Goal: Information Seeking & Learning: Learn about a topic

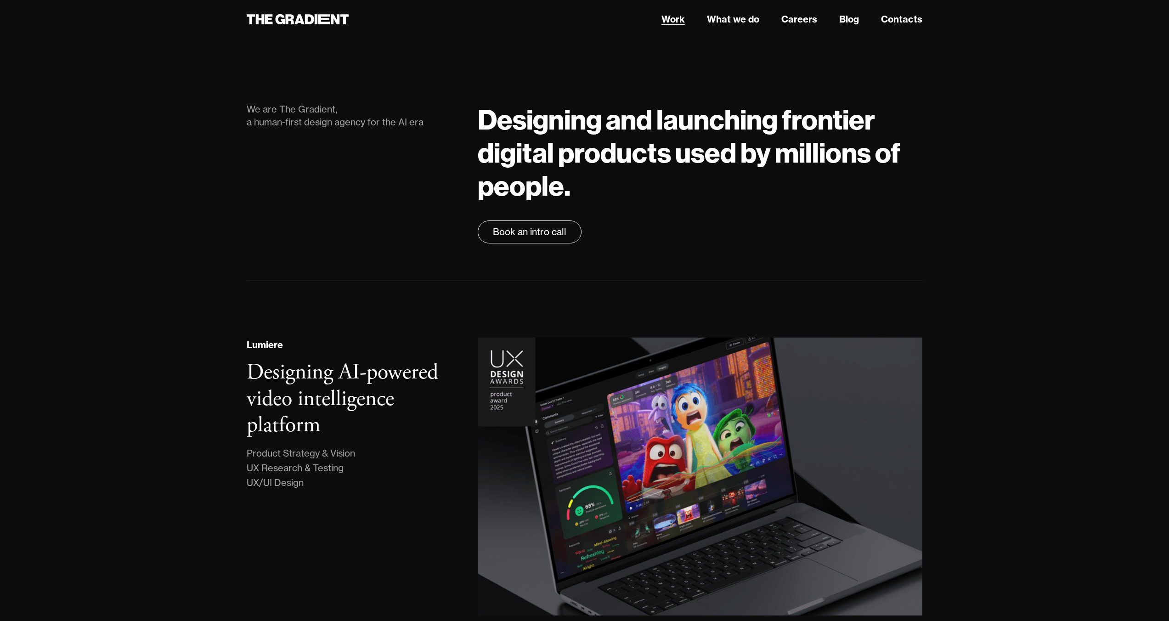
click at [673, 23] on link "Work" at bounding box center [672, 19] width 23 height 14
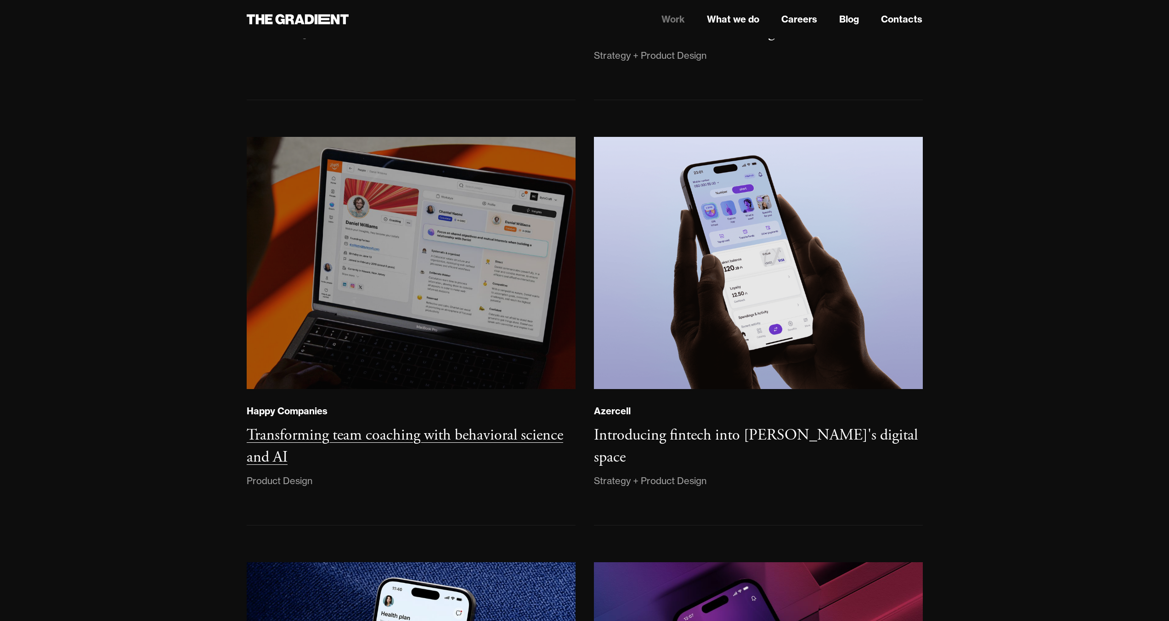
scroll to position [785, 0]
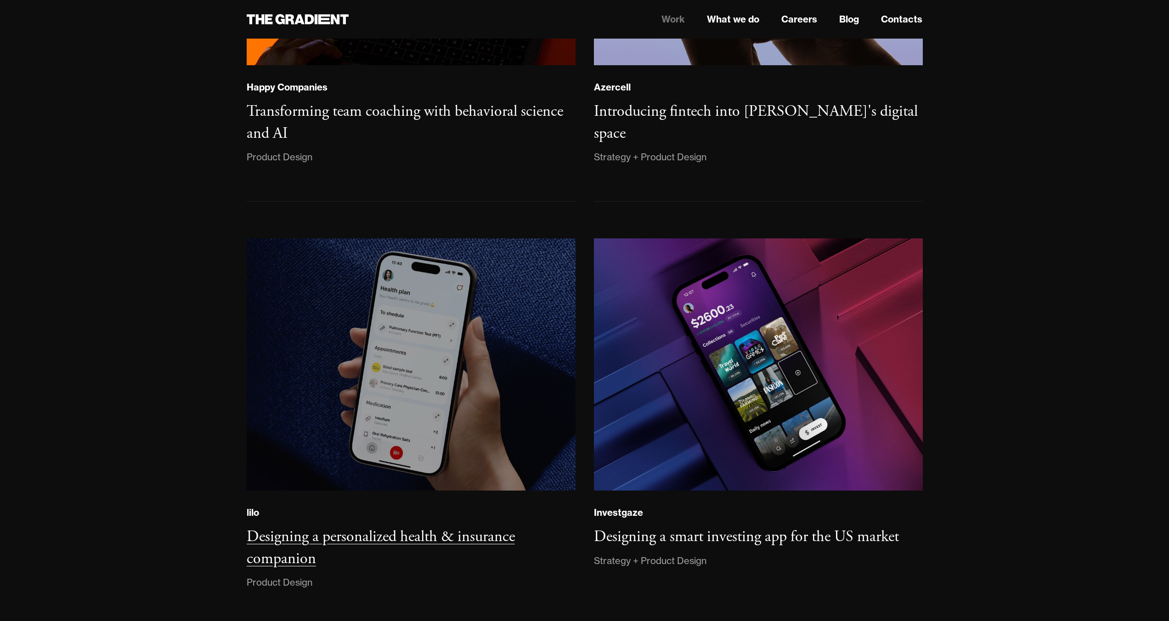
click at [485, 293] on img at bounding box center [410, 364] width 335 height 257
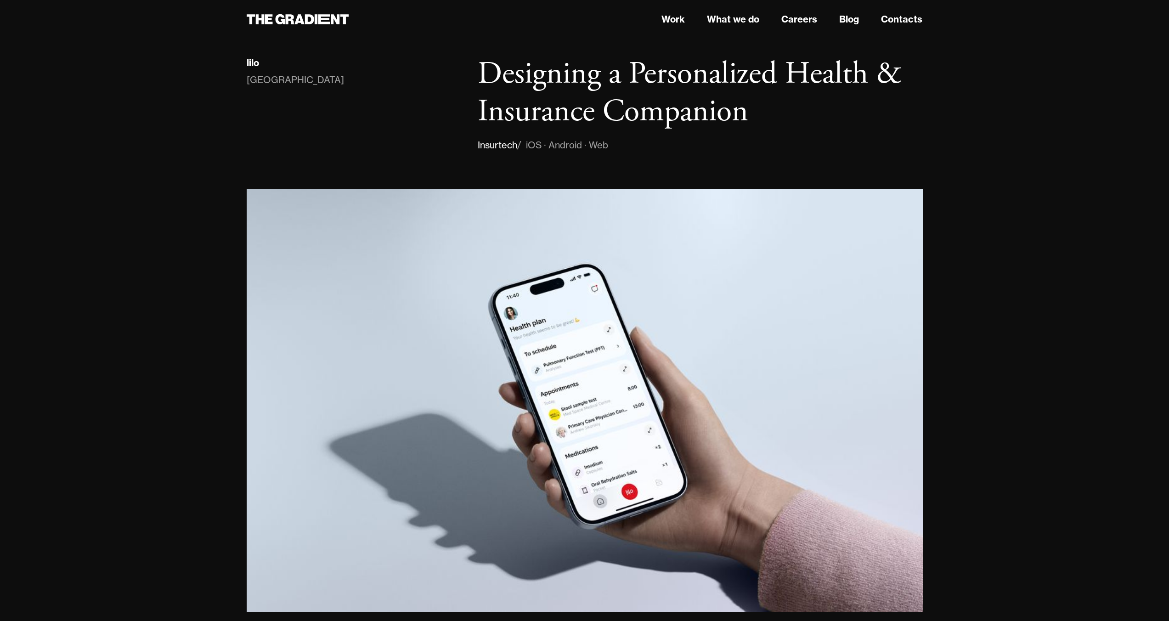
scroll to position [18, 0]
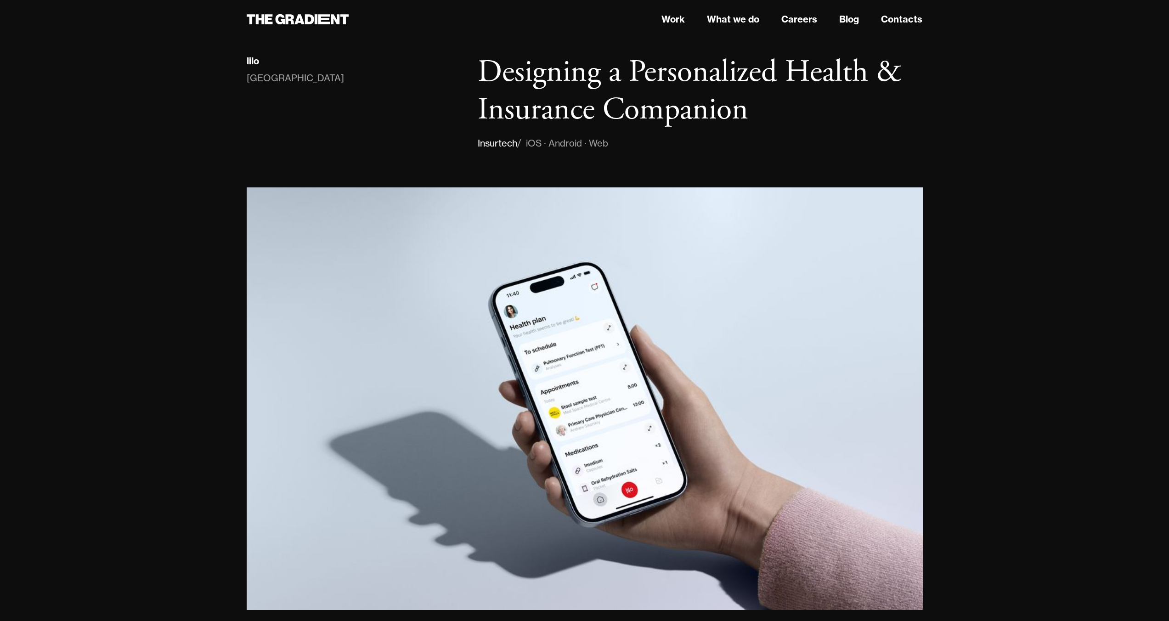
click at [500, 405] on img at bounding box center [585, 398] width 676 height 422
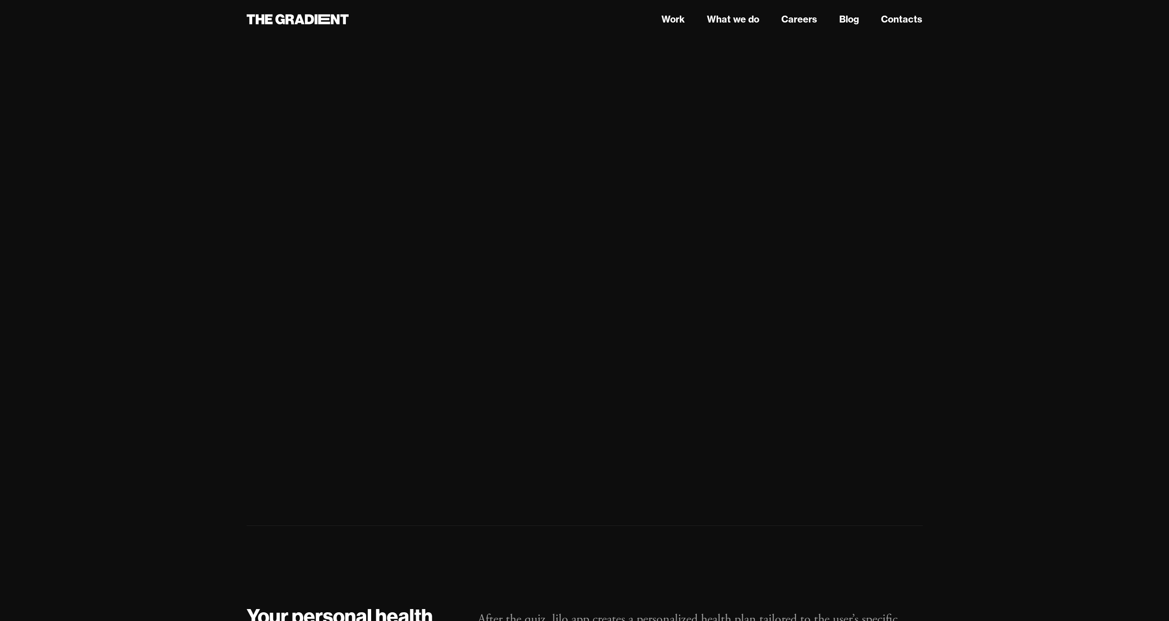
scroll to position [1188, 0]
